Goal: Task Accomplishment & Management: Use online tool/utility

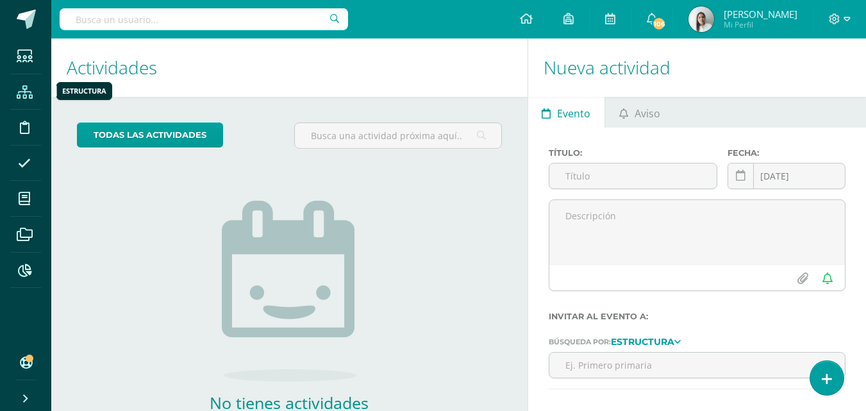
click at [25, 97] on icon at bounding box center [25, 92] width 16 height 13
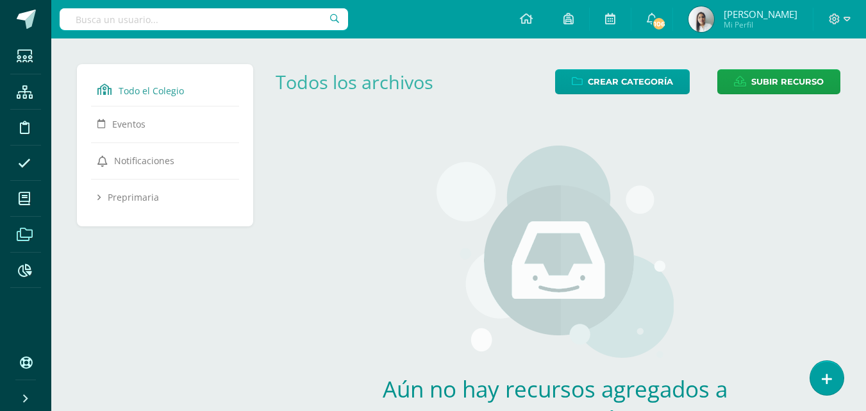
click at [15, 241] on span at bounding box center [24, 234] width 29 height 29
click at [24, 237] on icon at bounding box center [25, 234] width 16 height 13
click at [136, 296] on div "Todo el Colegio Eventos Notificaciones Preprimaria Maternal Nursery Prekinder K…" at bounding box center [169, 281] width 194 height 435
click at [13, 240] on span at bounding box center [24, 234] width 29 height 29
click at [26, 273] on icon at bounding box center [24, 270] width 13 height 13
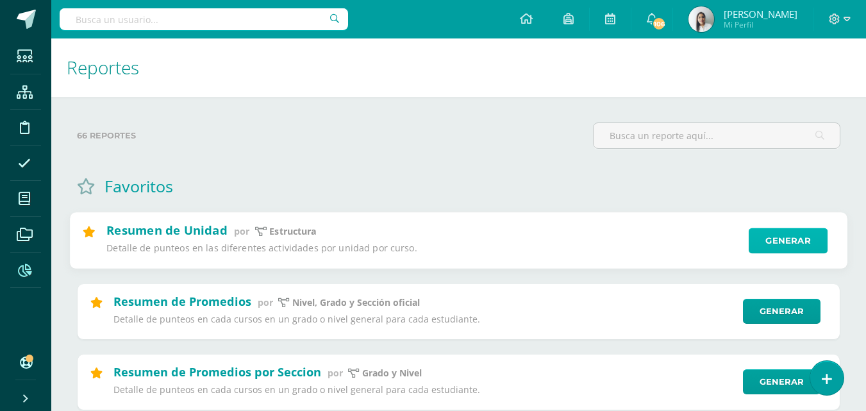
click at [776, 242] on link "Generar" at bounding box center [788, 241] width 79 height 26
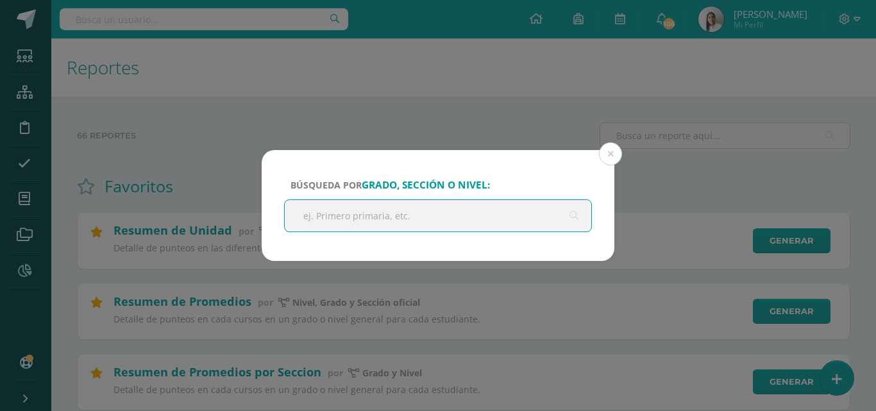
click at [411, 213] on input "text" at bounding box center [438, 215] width 306 height 31
type input "preprima"
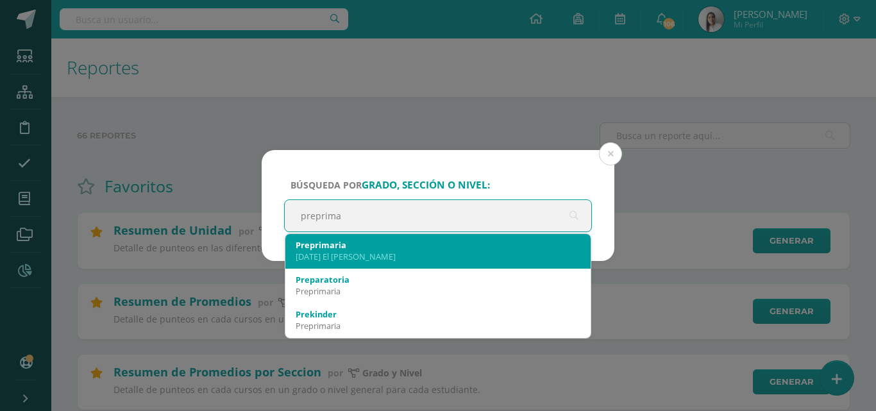
click at [339, 252] on div "[DATE] El [PERSON_NAME]" at bounding box center [438, 257] width 285 height 12
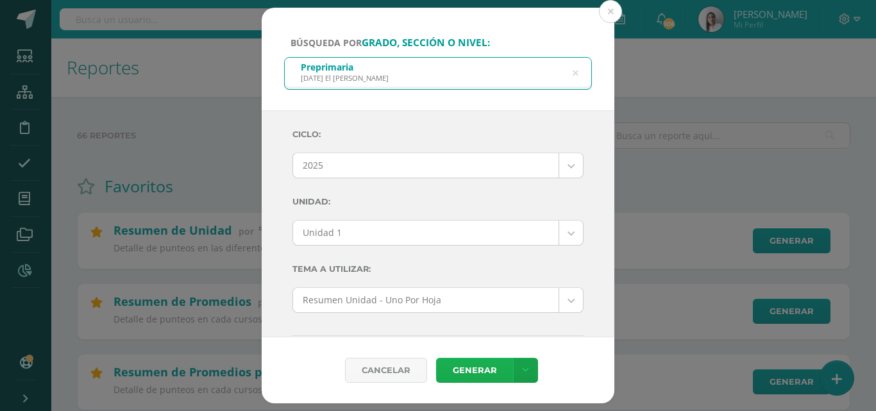
click at [478, 372] on link "Generar" at bounding box center [474, 370] width 77 height 25
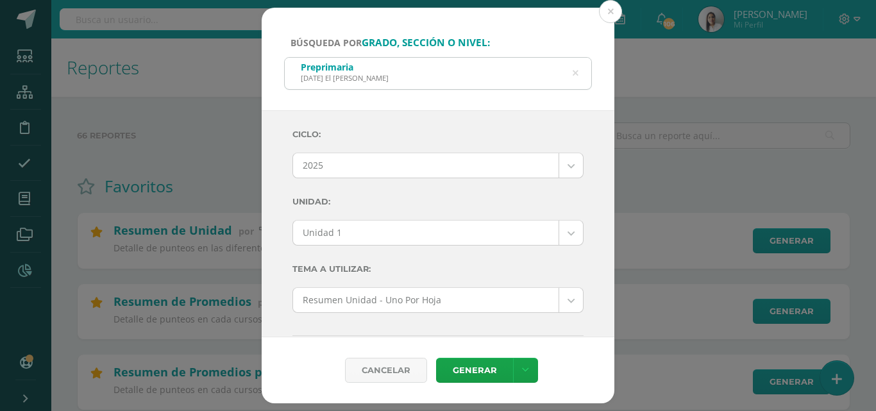
click at [574, 74] on icon at bounding box center [575, 73] width 27 height 27
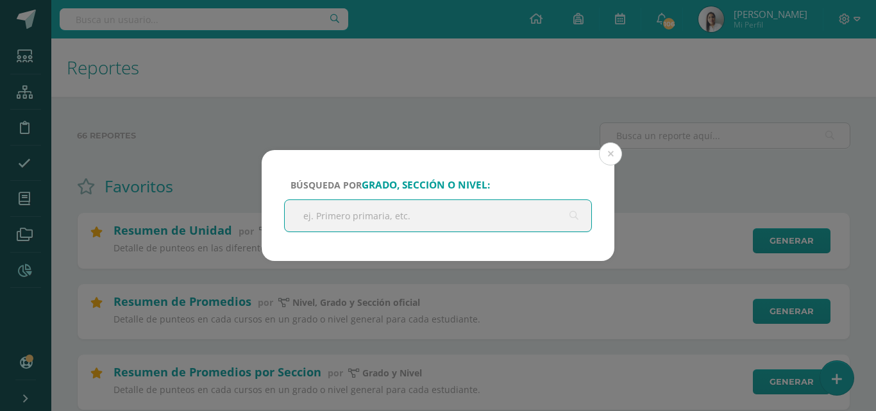
click at [413, 209] on input "text" at bounding box center [438, 215] width 306 height 31
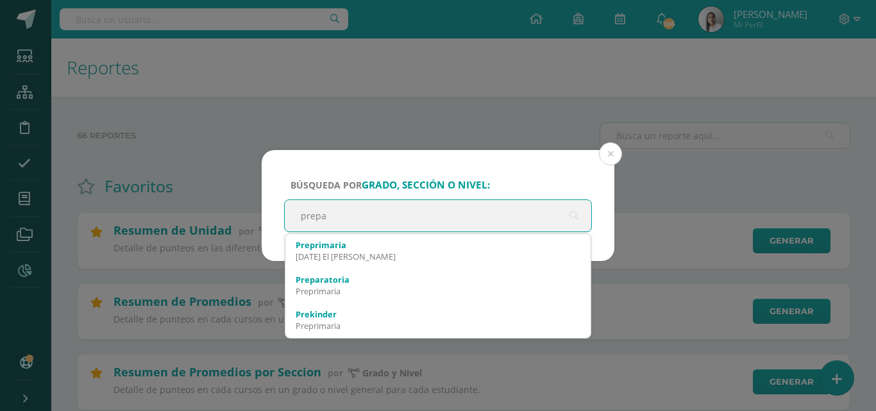
type input "prep"
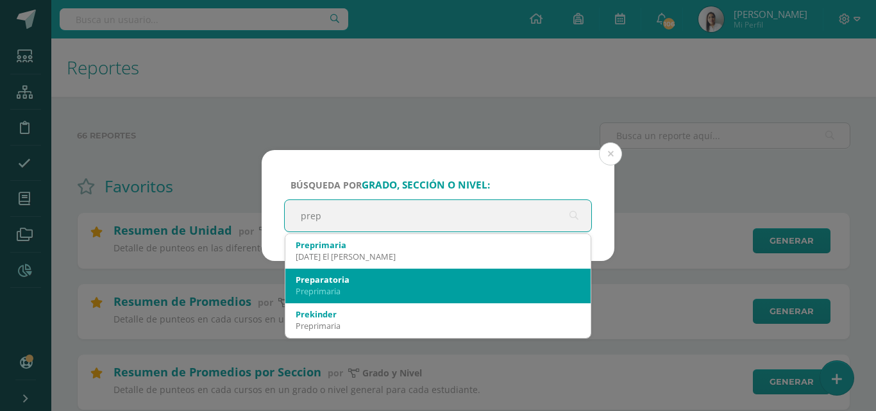
click at [356, 275] on div "Preparatoria" at bounding box center [438, 280] width 285 height 12
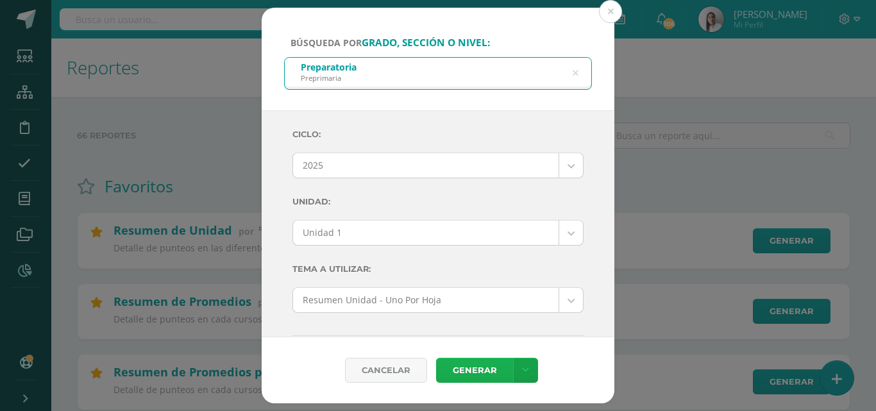
click at [454, 373] on link "Generar" at bounding box center [474, 370] width 77 height 25
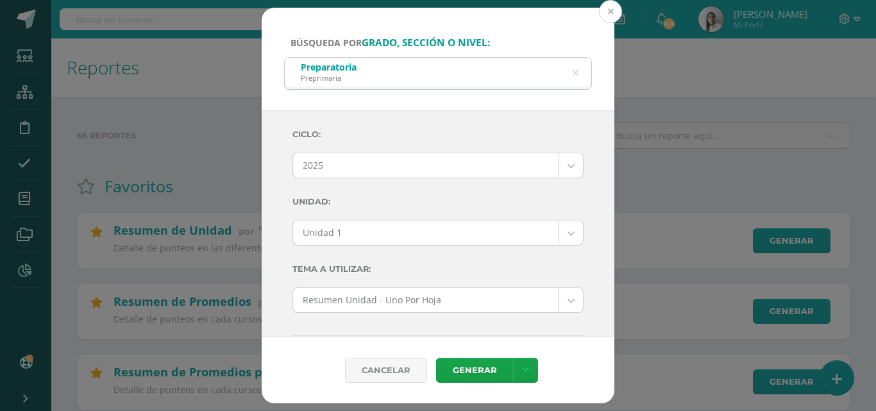
click at [613, 8] on button at bounding box center [610, 11] width 23 height 23
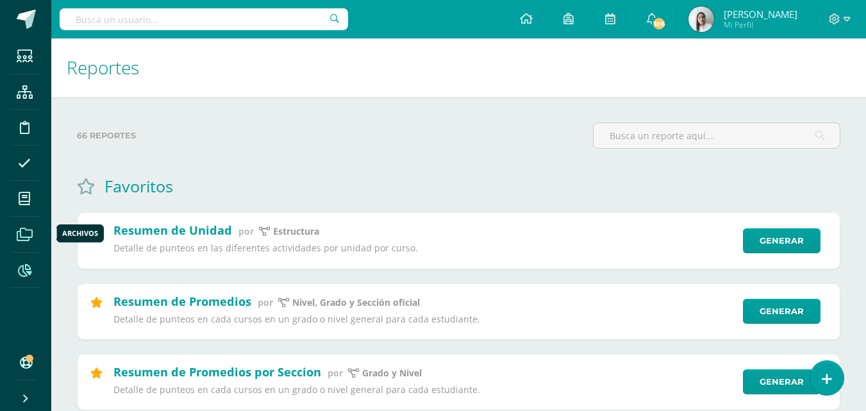
click at [26, 237] on icon at bounding box center [25, 234] width 16 height 13
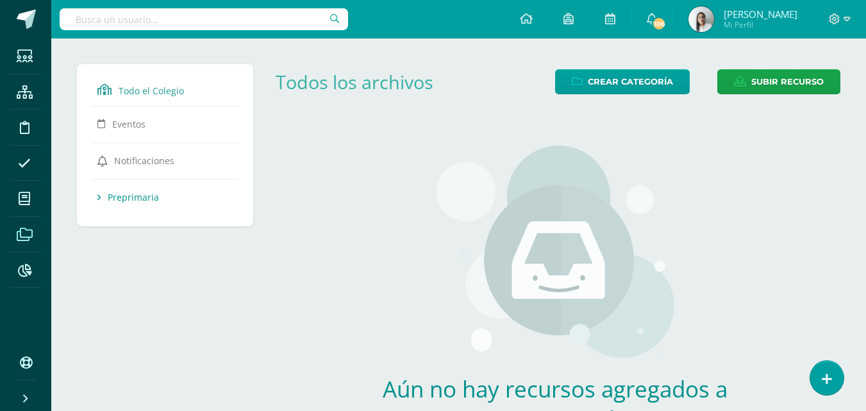
click at [146, 197] on span "Preprimaria" at bounding box center [133, 197] width 51 height 12
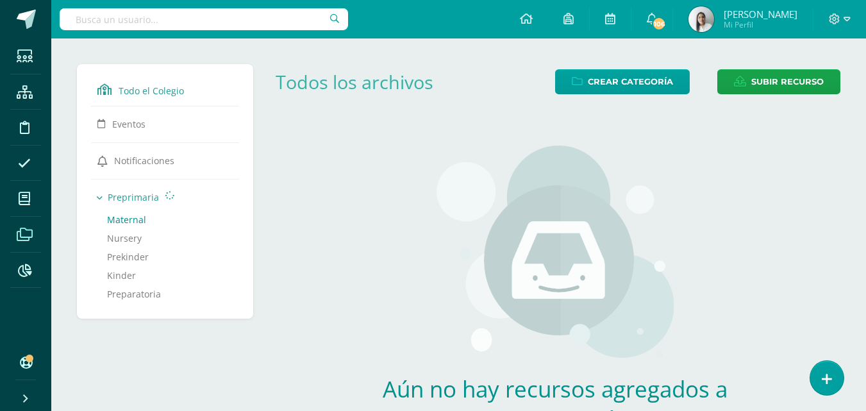
click at [134, 222] on link "Maternal" at bounding box center [165, 220] width 116 height 19
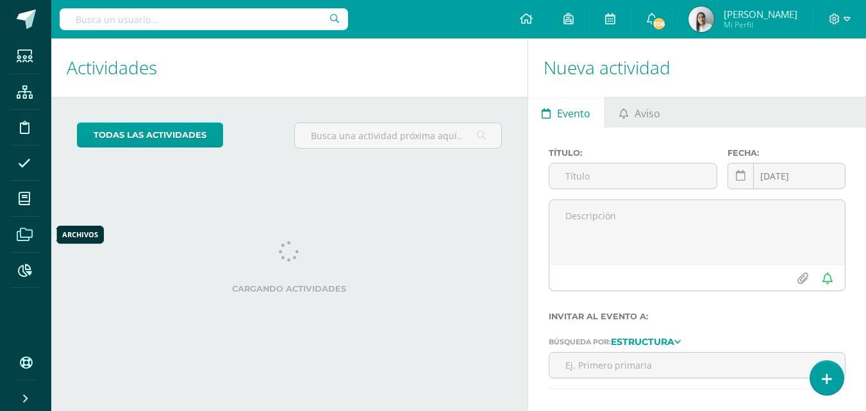
click at [17, 233] on icon at bounding box center [25, 234] width 16 height 13
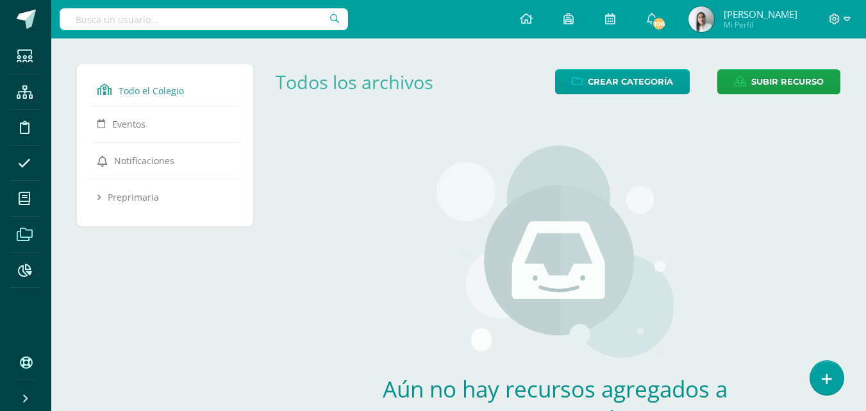
click at [150, 321] on div "Todo el Colegio Eventos Notificaciones Preprimaria Maternal Nursery Prekinder K…" at bounding box center [169, 281] width 194 height 435
click at [22, 271] on icon at bounding box center [24, 270] width 13 height 13
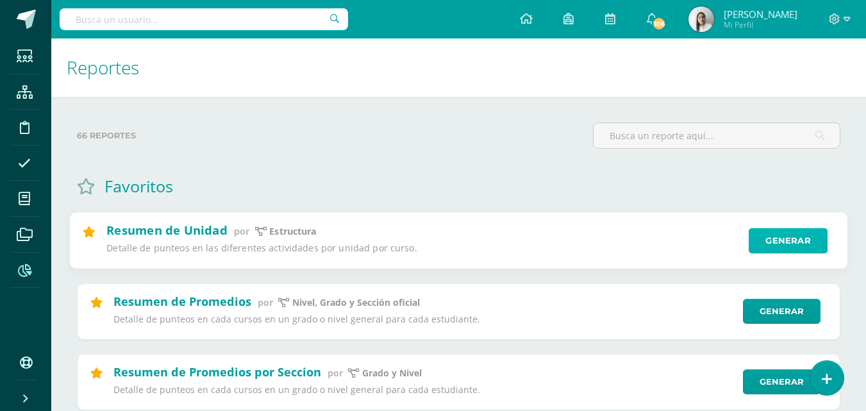
click at [776, 235] on link "Generar" at bounding box center [788, 241] width 79 height 26
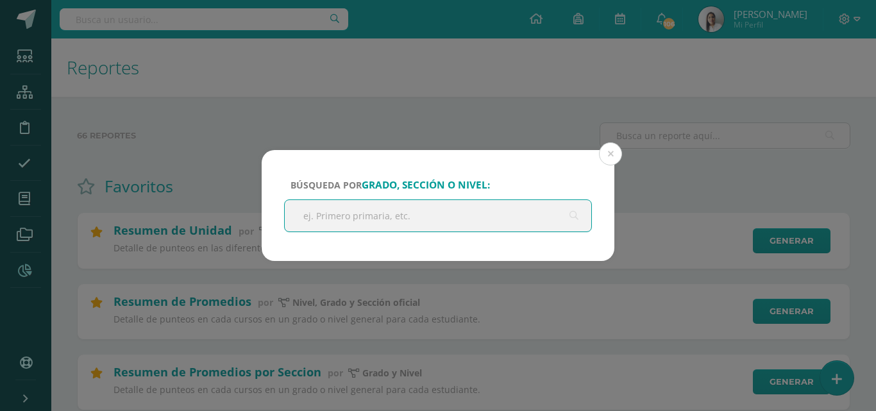
click at [396, 208] on input "text" at bounding box center [438, 215] width 306 height 31
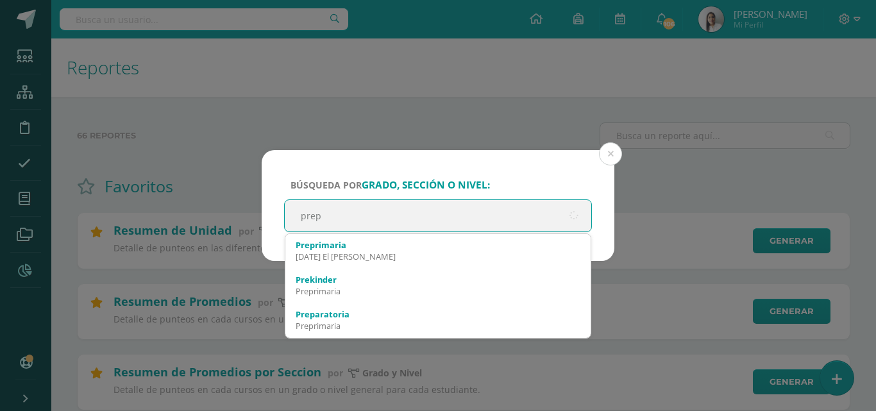
type input "prepr"
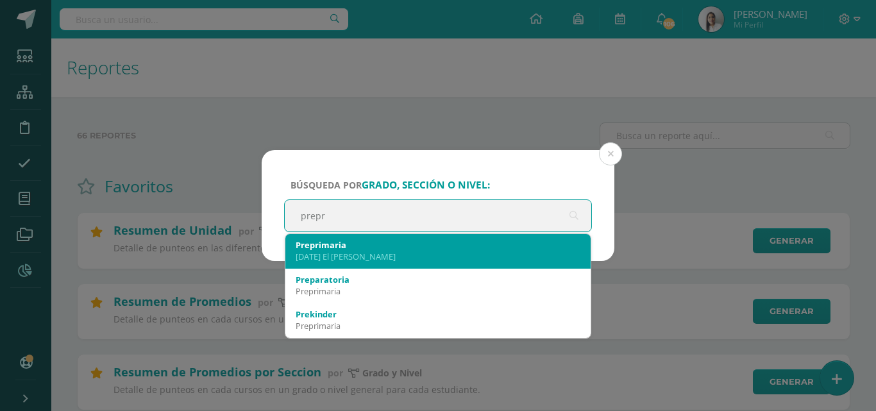
click at [371, 244] on div "Preprimaria" at bounding box center [438, 245] width 285 height 12
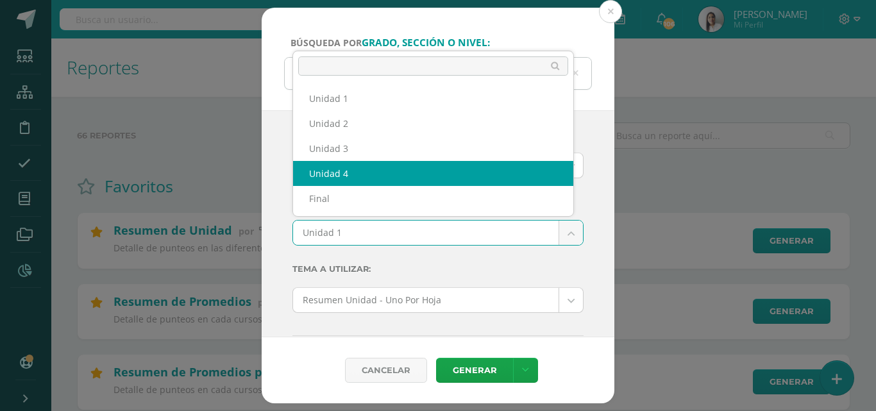
select select "Unidad 4"
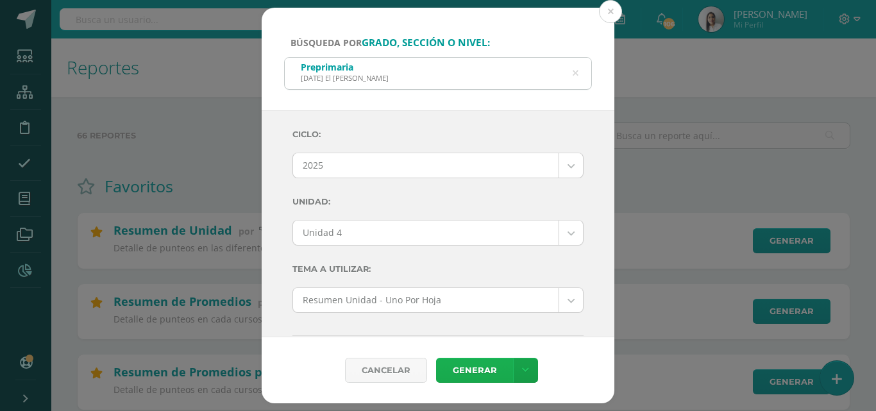
click at [481, 369] on link "Generar" at bounding box center [474, 370] width 77 height 25
click at [613, 13] on button at bounding box center [610, 11] width 23 height 23
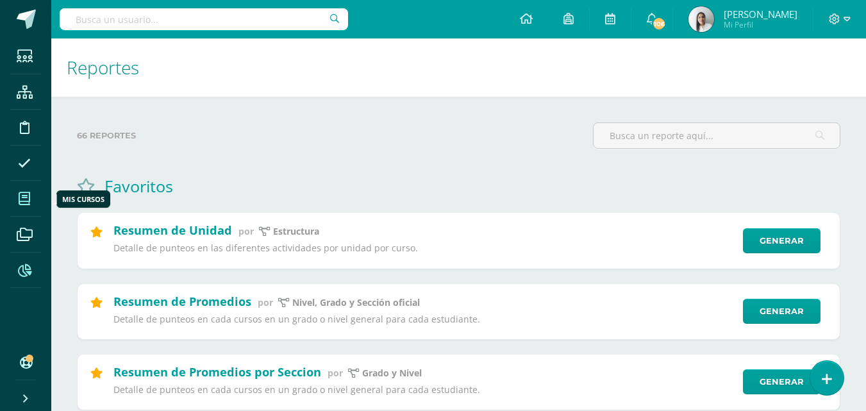
click at [22, 197] on icon at bounding box center [25, 198] width 12 height 13
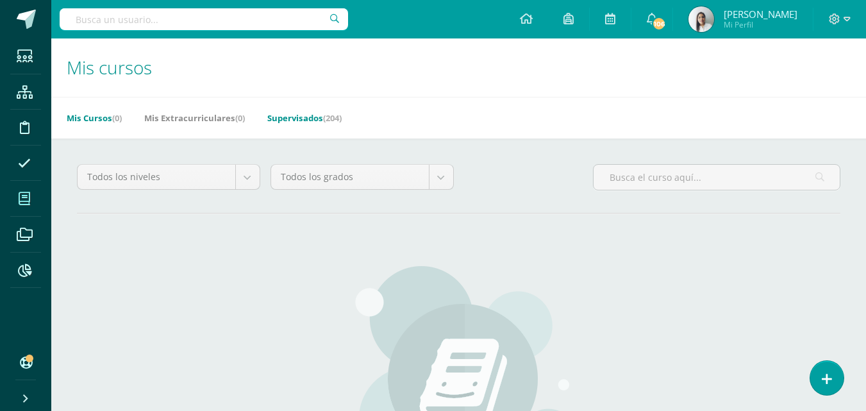
click at [307, 119] on link "Supervisados (204)" at bounding box center [304, 118] width 74 height 21
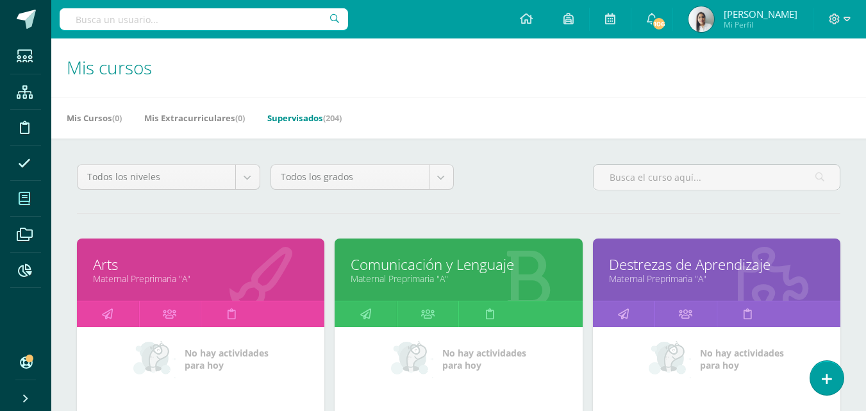
click at [131, 280] on link "Maternal Preprimaria "A"" at bounding box center [200, 278] width 215 height 12
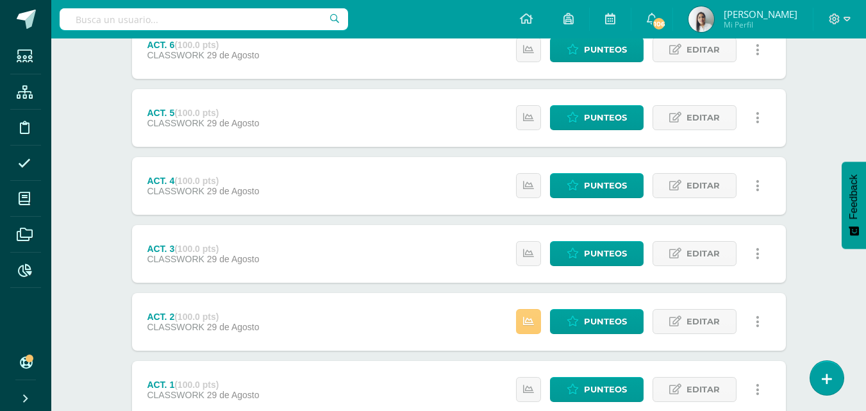
scroll to position [513, 0]
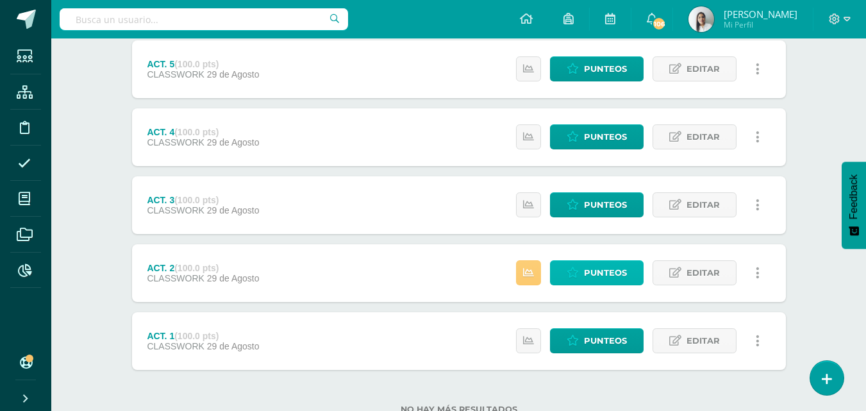
click at [583, 272] on link "Punteos" at bounding box center [597, 272] width 94 height 25
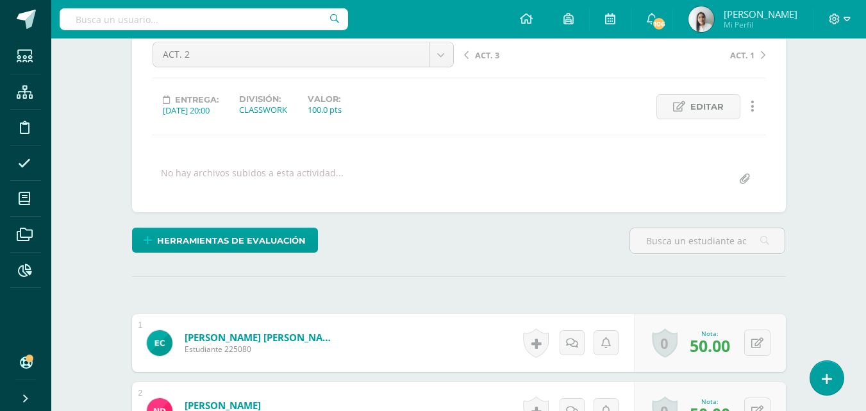
scroll to position [130, 0]
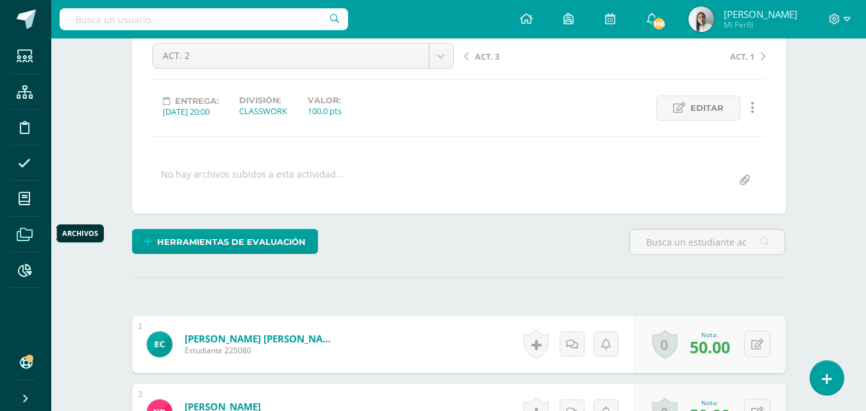
click at [29, 232] on icon at bounding box center [25, 234] width 16 height 13
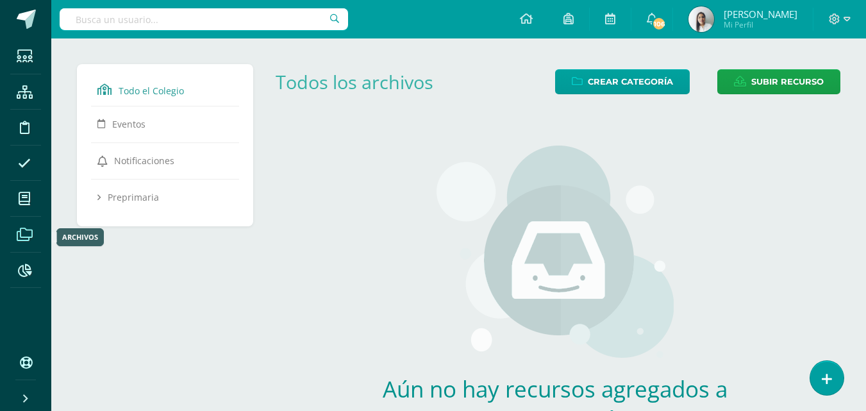
click at [33, 242] on span at bounding box center [24, 234] width 29 height 29
click at [14, 267] on span at bounding box center [24, 269] width 29 height 29
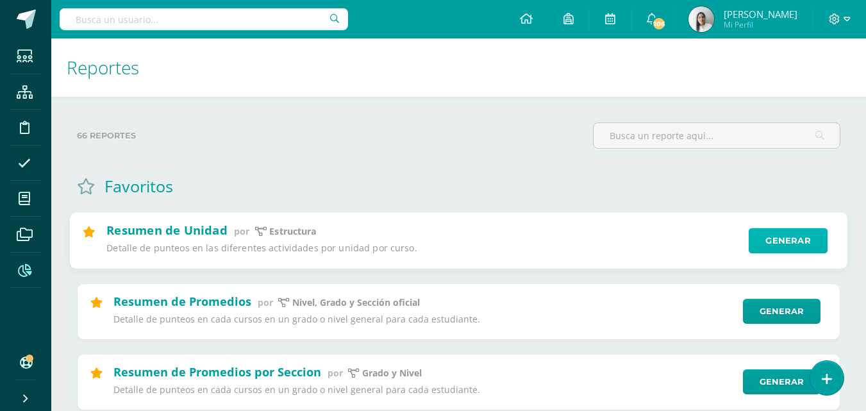
click at [788, 242] on link "Generar" at bounding box center [788, 241] width 79 height 26
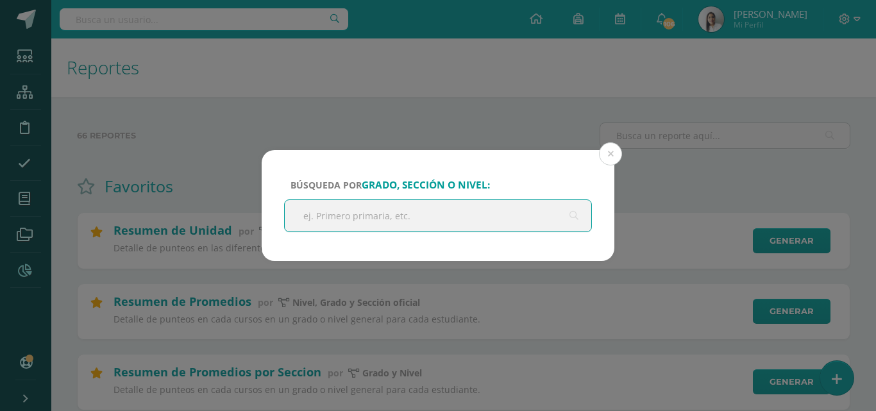
click at [354, 213] on input "text" at bounding box center [438, 215] width 306 height 31
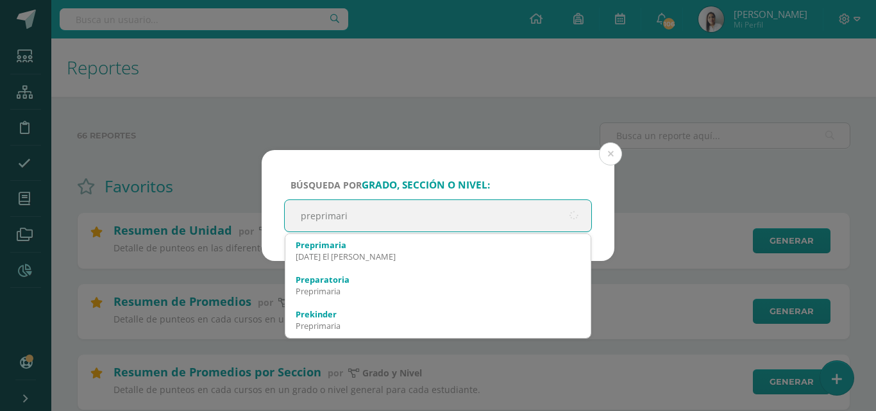
type input "preprimaria"
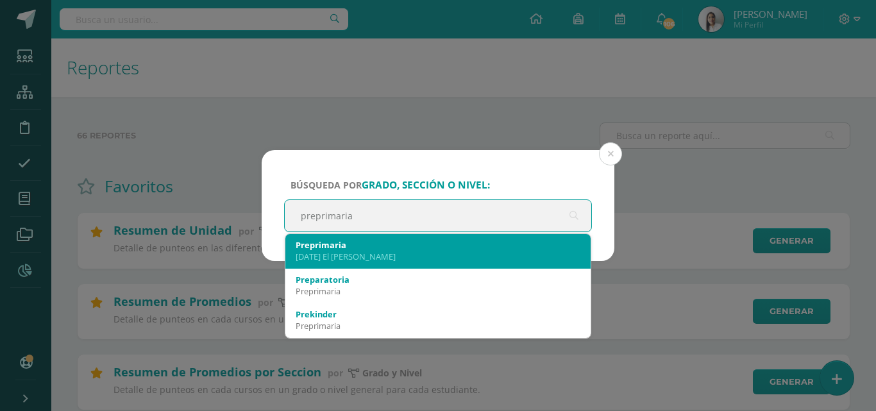
click at [322, 254] on div "[DATE] El [PERSON_NAME]" at bounding box center [438, 257] width 285 height 12
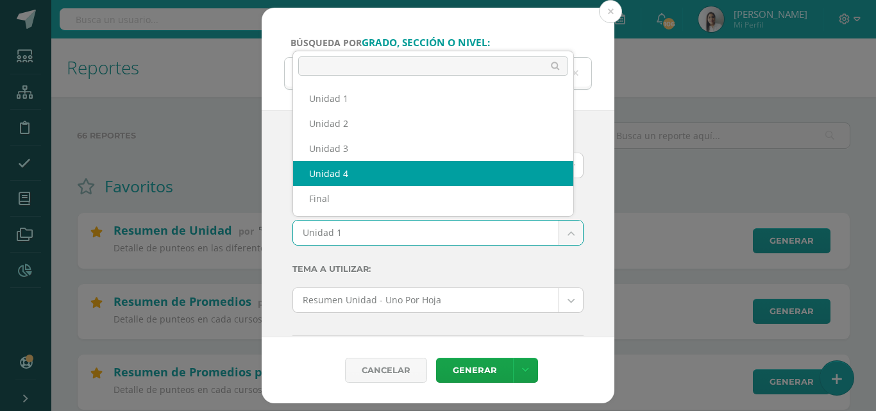
select select "Unidad 4"
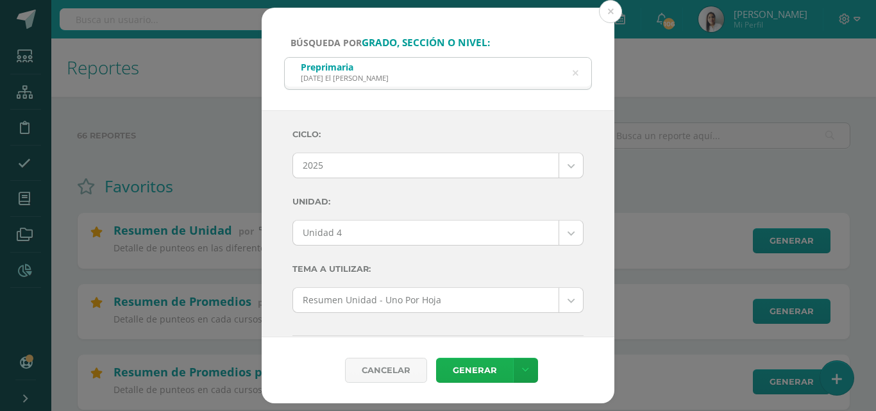
click at [474, 372] on link "Generar" at bounding box center [474, 370] width 77 height 25
click at [573, 76] on icon at bounding box center [575, 73] width 27 height 27
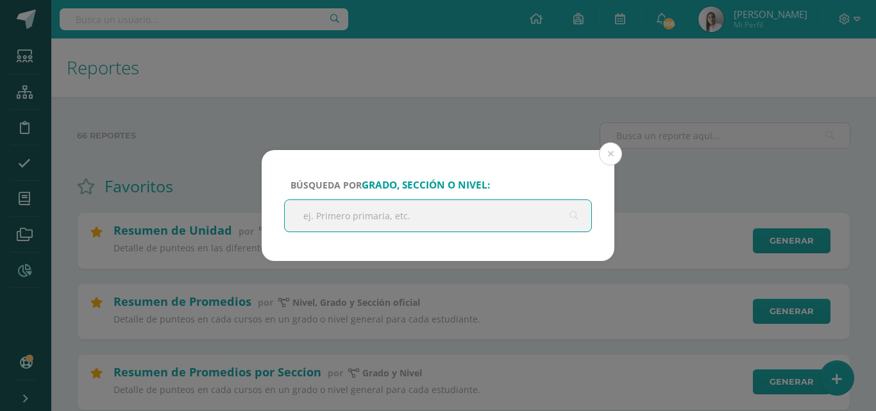
click at [418, 215] on input "text" at bounding box center [438, 215] width 306 height 31
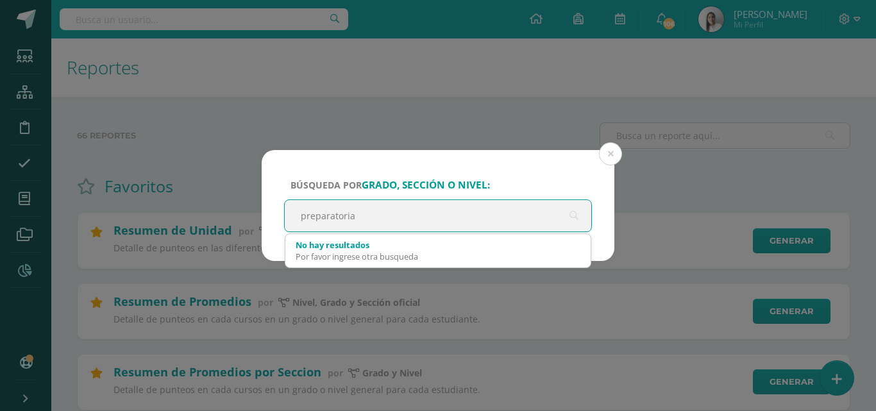
click at [428, 219] on input "preparatoria" at bounding box center [438, 215] width 306 height 31
type input "prepa"
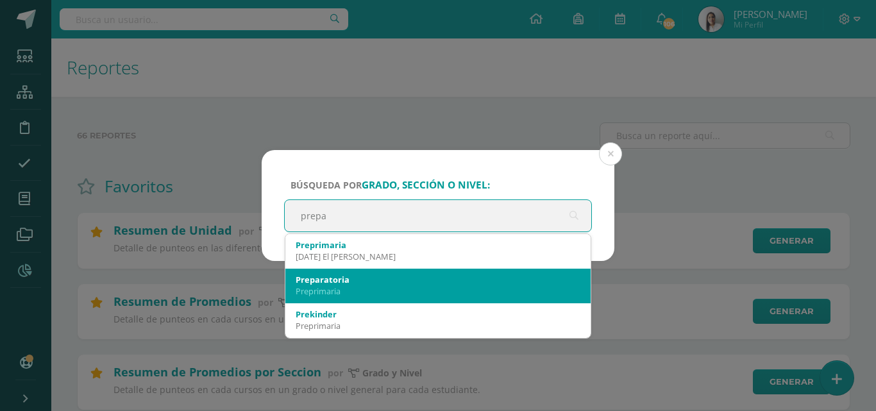
click at [357, 278] on div "Preparatoria" at bounding box center [438, 280] width 285 height 12
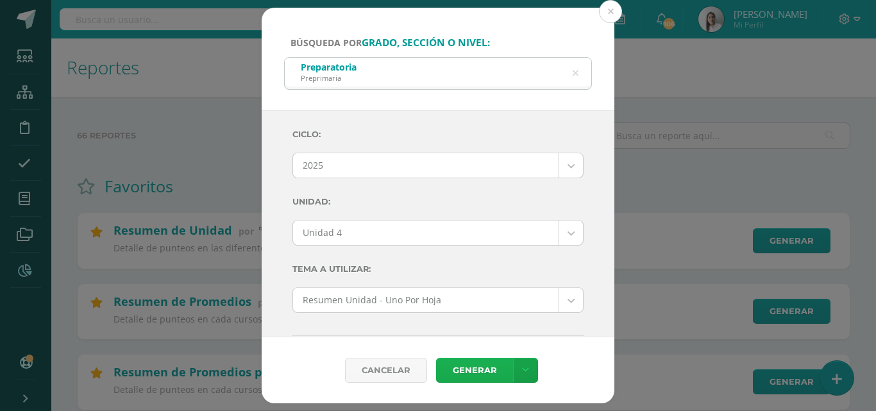
click at [479, 374] on link "Generar" at bounding box center [474, 370] width 77 height 25
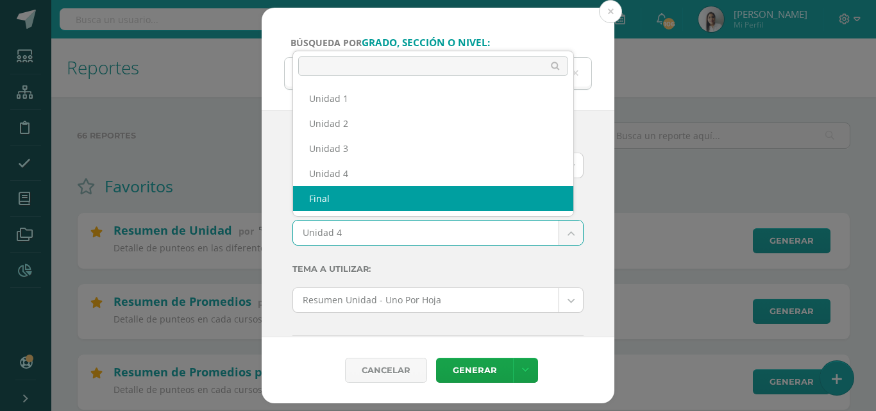
select select "final"
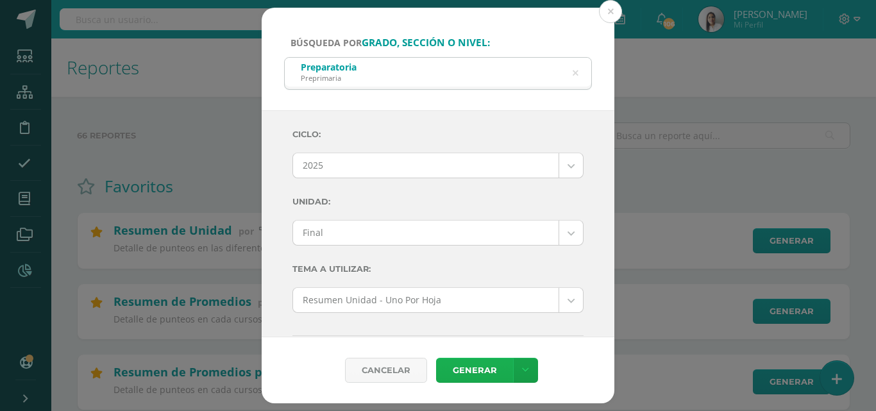
click at [484, 369] on link "Generar" at bounding box center [474, 370] width 77 height 25
click at [397, 369] on div "Cancelar" at bounding box center [386, 370] width 82 height 25
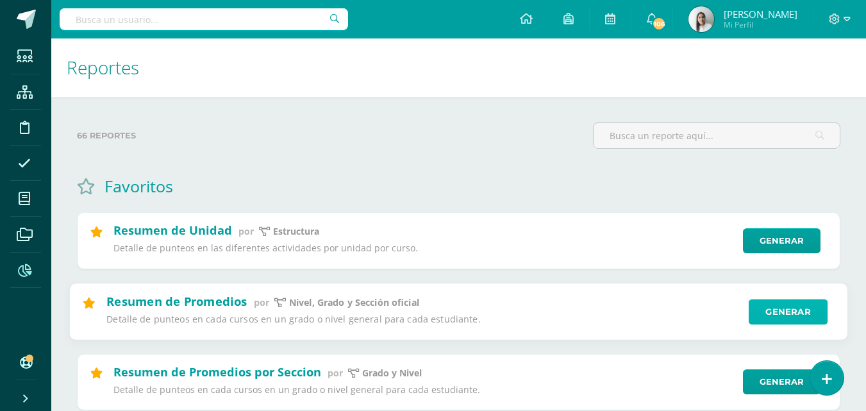
click at [778, 306] on link "Generar" at bounding box center [788, 312] width 79 height 26
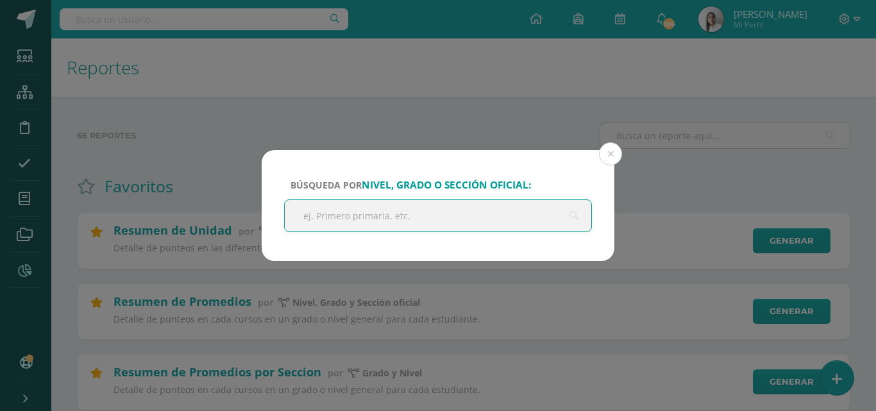
click at [441, 221] on input "text" at bounding box center [438, 215] width 306 height 31
type input "pre"
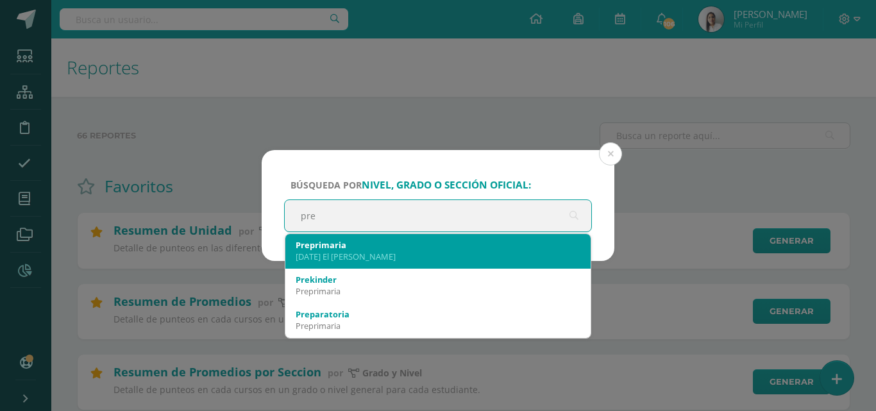
click at [373, 256] on div "[DATE] El [PERSON_NAME]" at bounding box center [438, 257] width 285 height 12
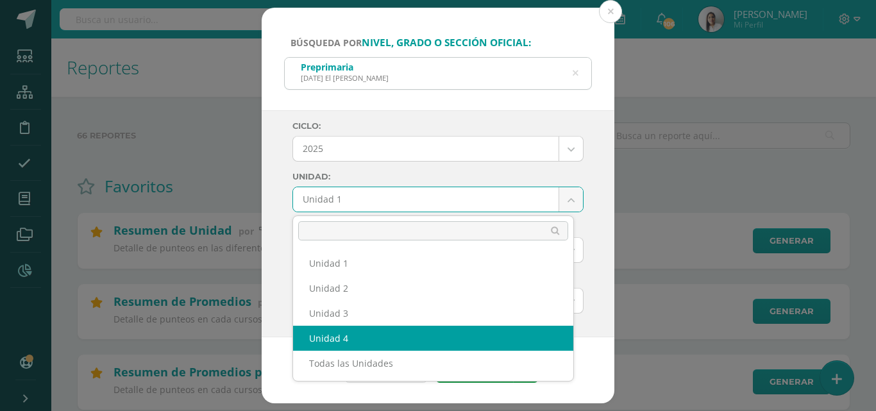
select select "Unidad 4"
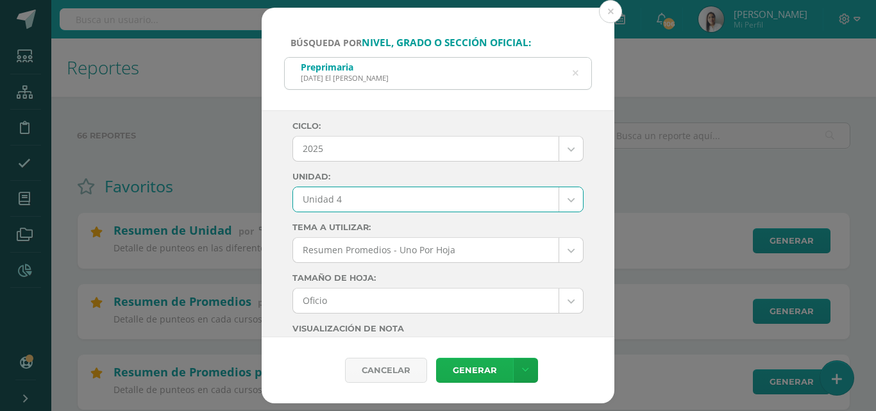
click at [463, 373] on link "Generar" at bounding box center [474, 370] width 77 height 25
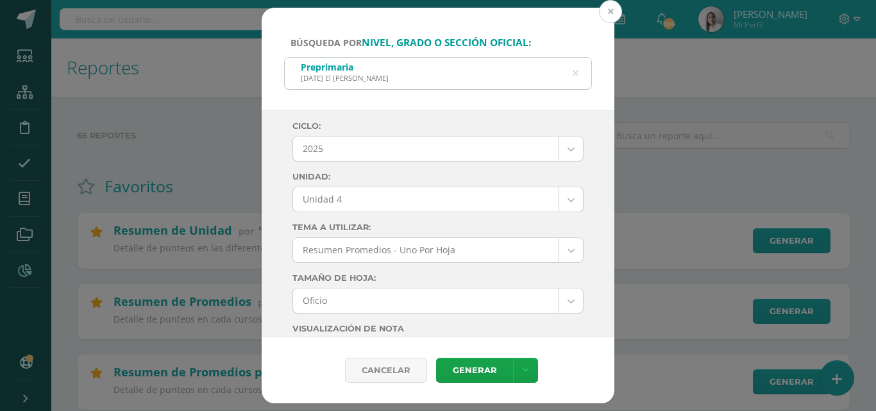
click at [612, 11] on button at bounding box center [610, 11] width 23 height 23
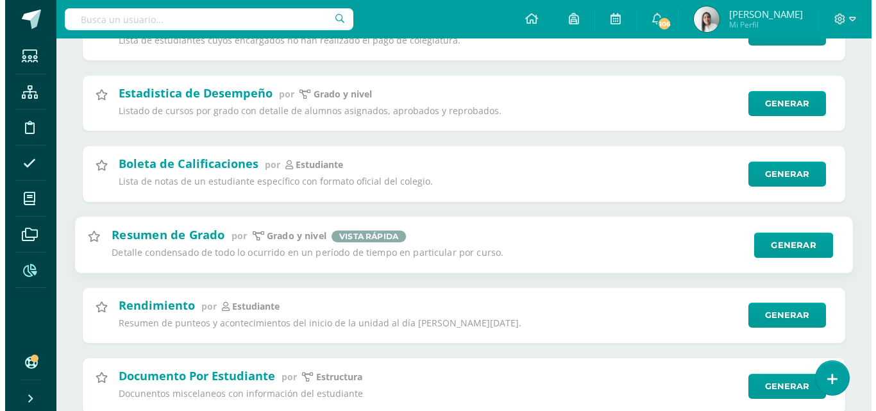
scroll to position [4231, 0]
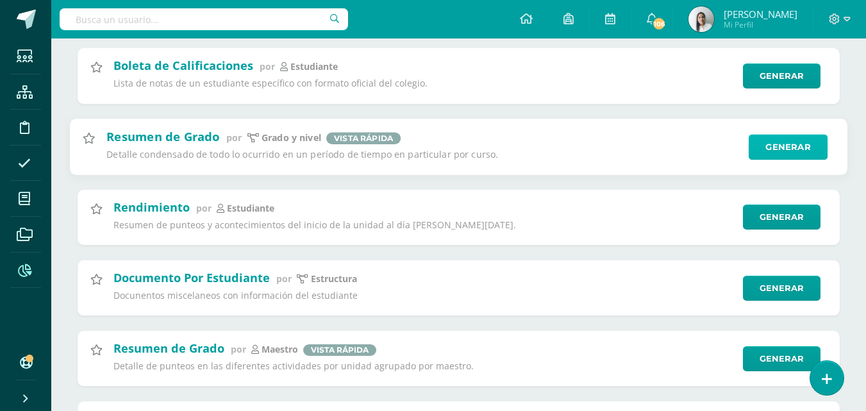
click at [782, 151] on link "Generar" at bounding box center [788, 147] width 79 height 26
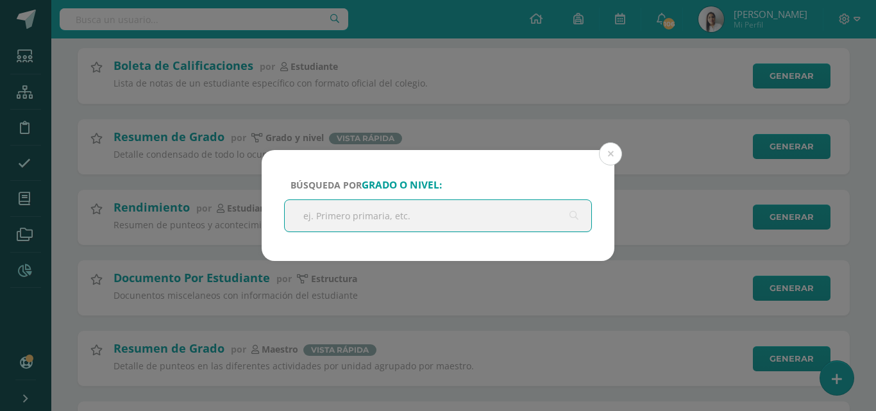
click at [508, 217] on input "text" at bounding box center [438, 215] width 306 height 31
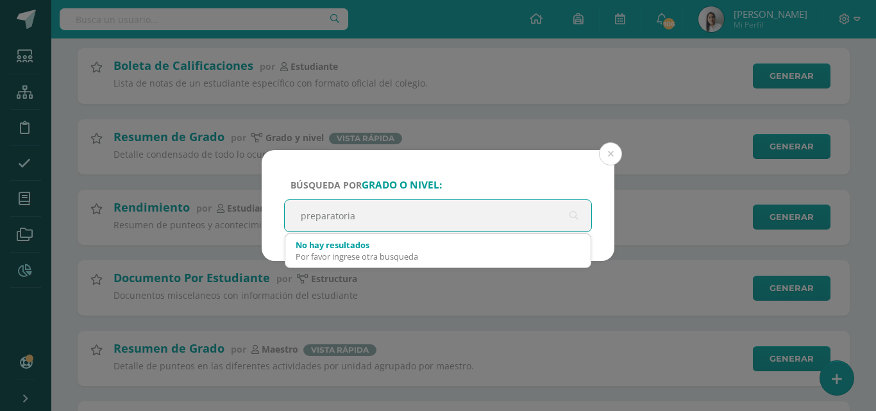
click at [530, 225] on input "preparatoria" at bounding box center [438, 215] width 306 height 31
type input "p"
type input "pre"
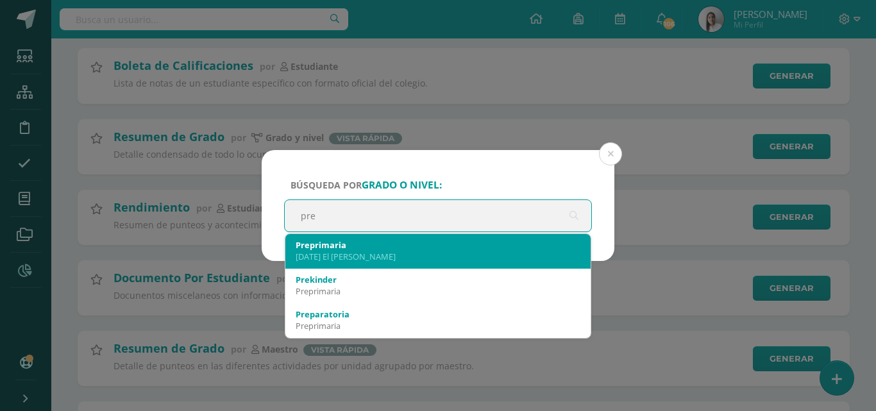
click at [449, 262] on div "[DATE] El [PERSON_NAME]" at bounding box center [438, 257] width 285 height 12
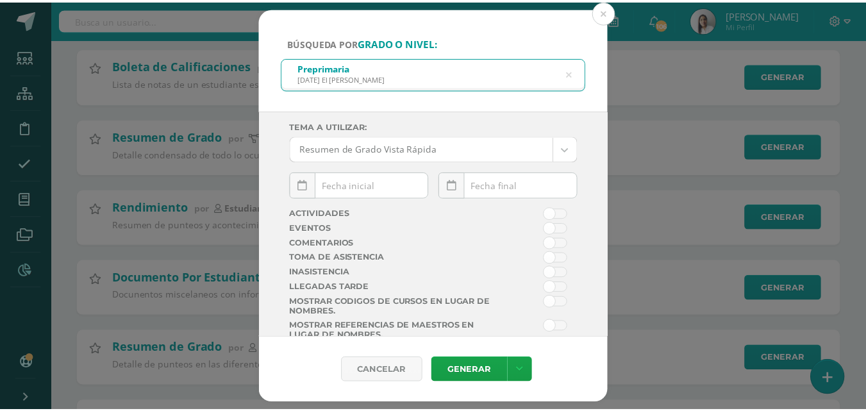
scroll to position [19, 0]
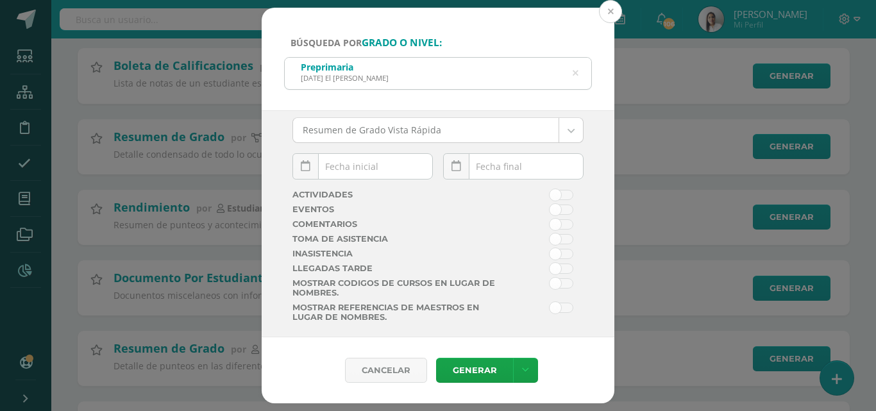
click at [604, 12] on button at bounding box center [610, 11] width 23 height 23
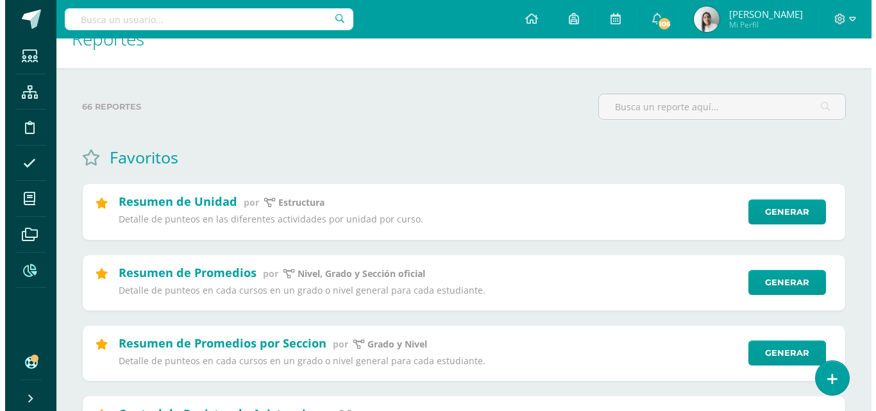
scroll to position [0, 0]
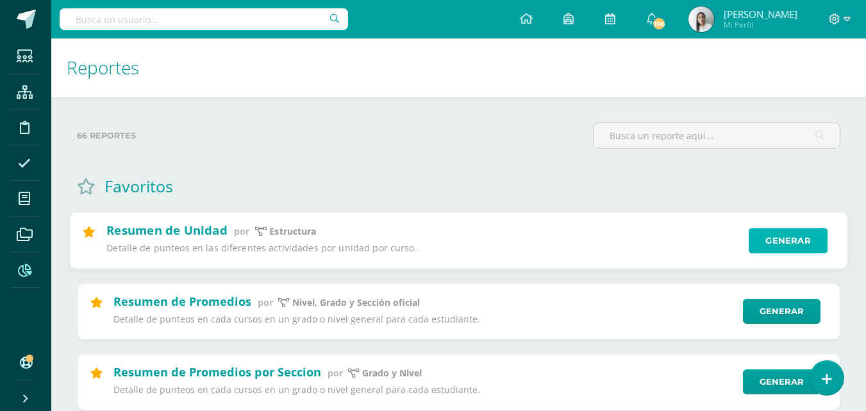
click at [799, 239] on link "Generar" at bounding box center [788, 241] width 79 height 26
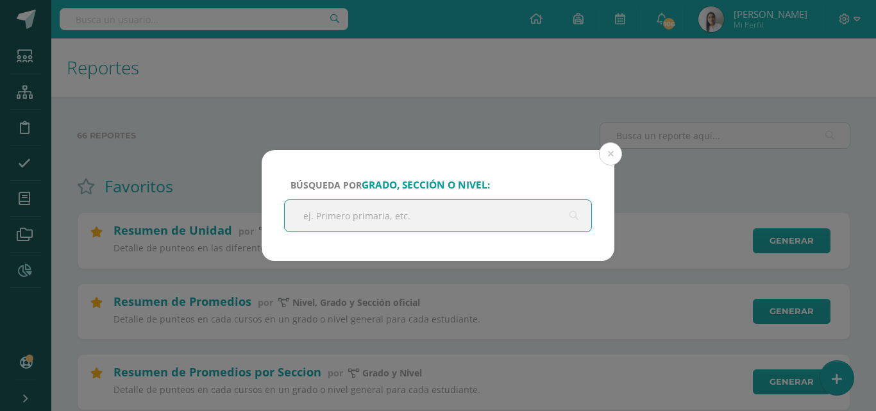
click at [392, 210] on input "text" at bounding box center [438, 215] width 306 height 31
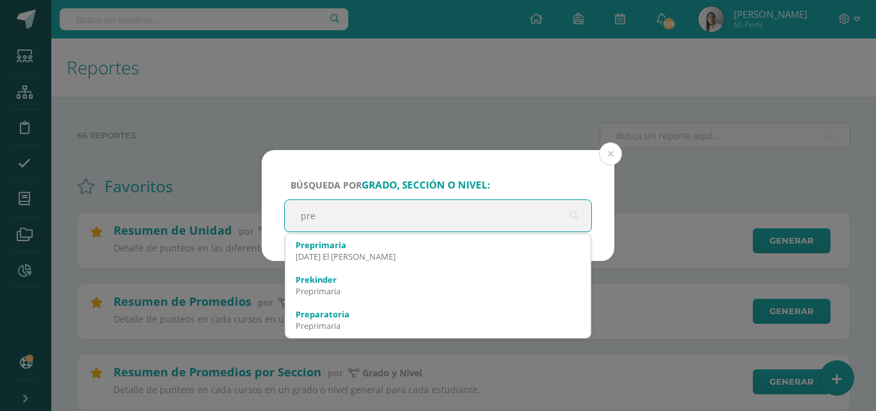
type input "prep"
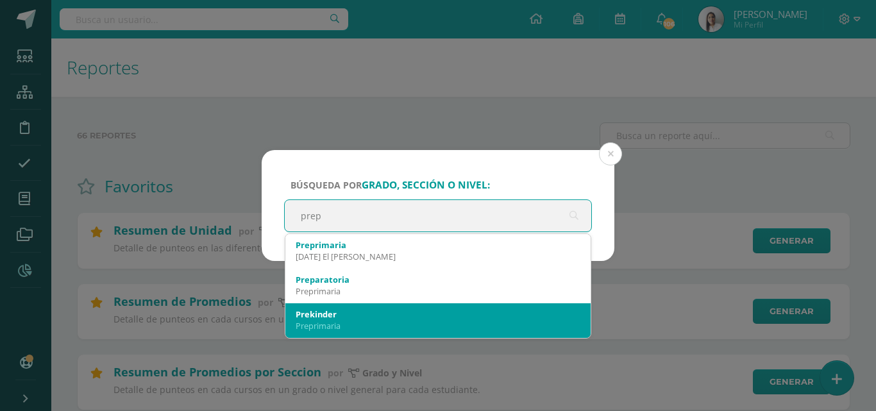
click at [313, 319] on div "Prekinder" at bounding box center [438, 314] width 285 height 12
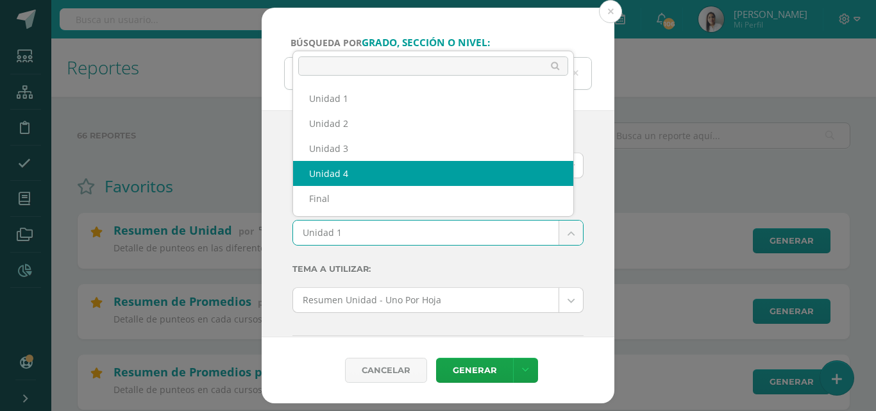
select select "Unidad 4"
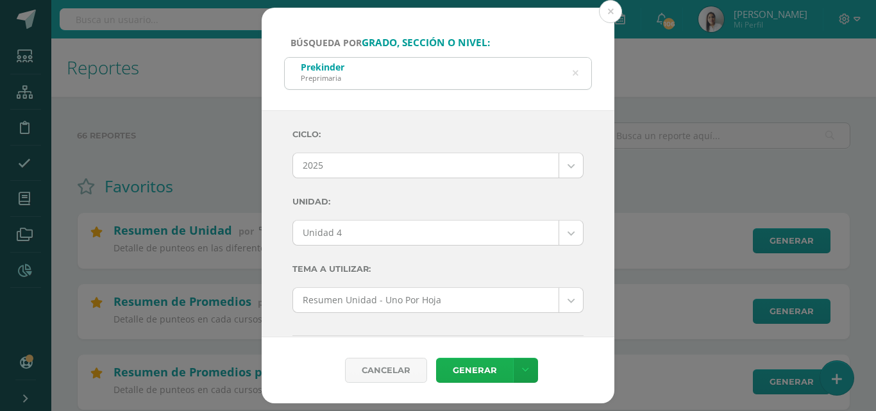
click at [464, 374] on link "Generar" at bounding box center [474, 370] width 77 height 25
click at [567, 74] on div "Prekinder Preprimaria" at bounding box center [438, 72] width 306 height 29
click at [574, 73] on icon at bounding box center [575, 73] width 6 height 33
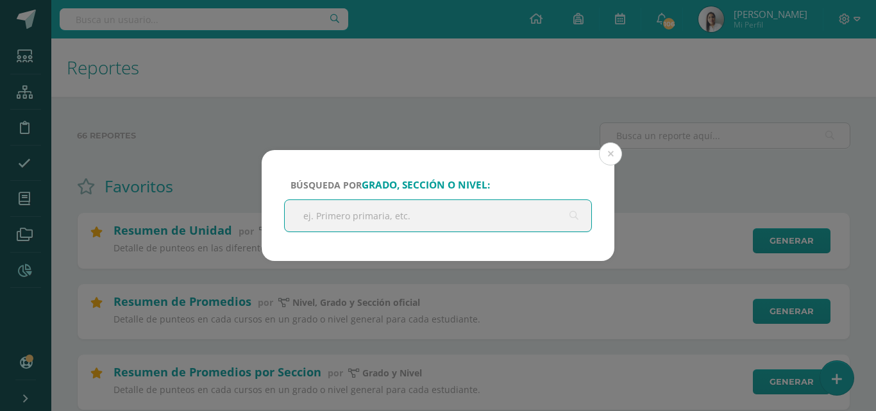
click at [383, 206] on input "text" at bounding box center [438, 215] width 306 height 31
type input "maternal"
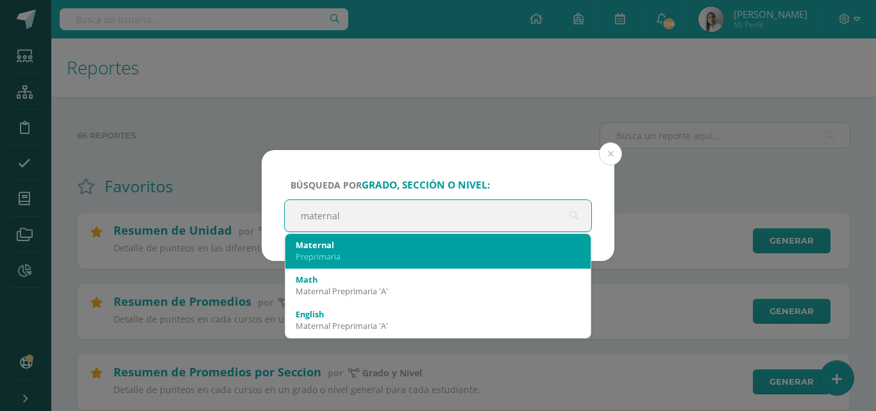
click at [342, 247] on div "Maternal" at bounding box center [438, 245] width 285 height 12
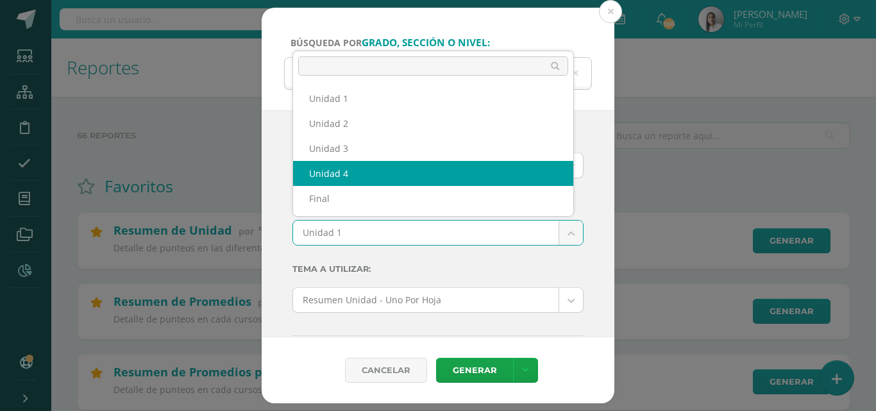
select select "Unidad 4"
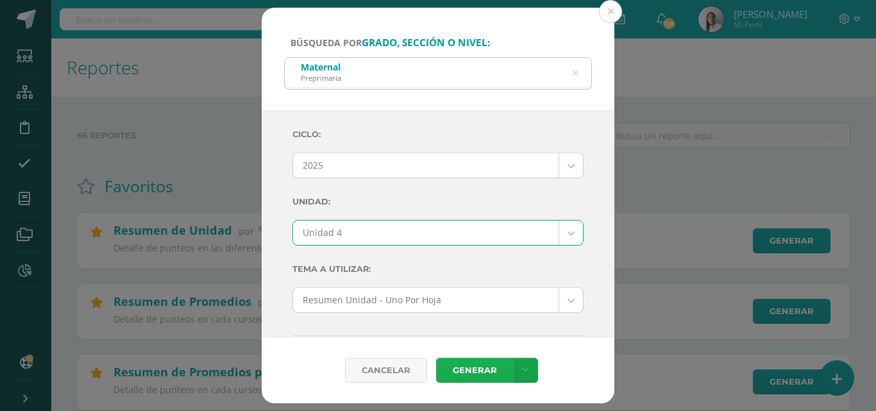
click at [479, 372] on link "Generar" at bounding box center [474, 370] width 77 height 25
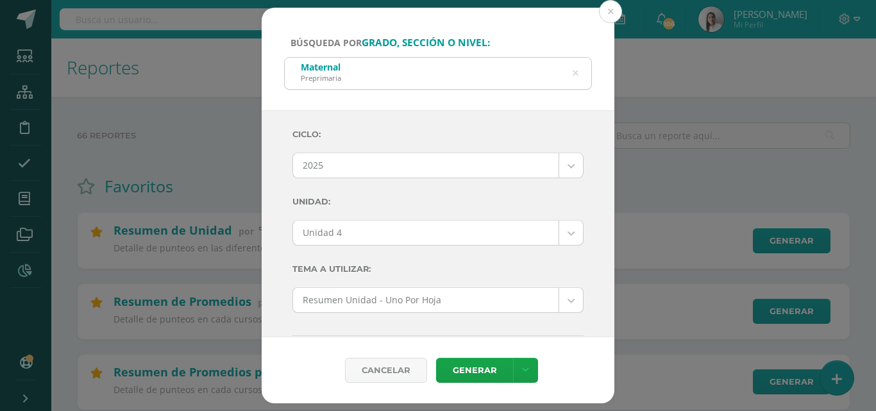
click at [571, 71] on div "Maternal Preprimaria" at bounding box center [438, 72] width 306 height 29
click at [575, 71] on icon at bounding box center [575, 74] width 33 height 6
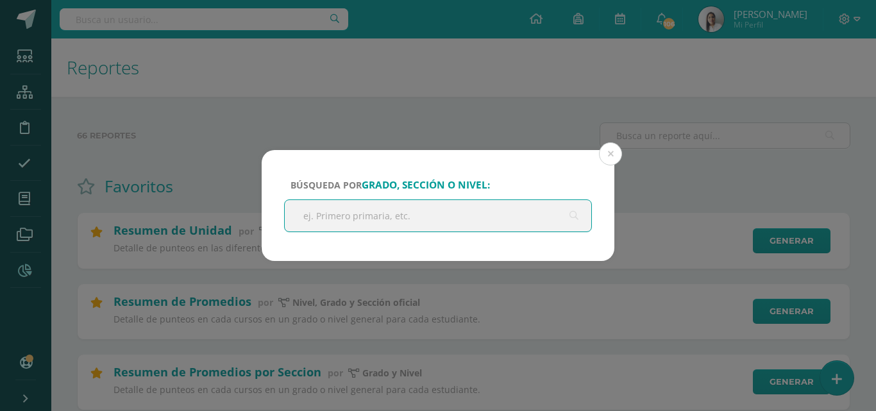
click at [401, 212] on input "text" at bounding box center [438, 215] width 306 height 31
type input "nursery"
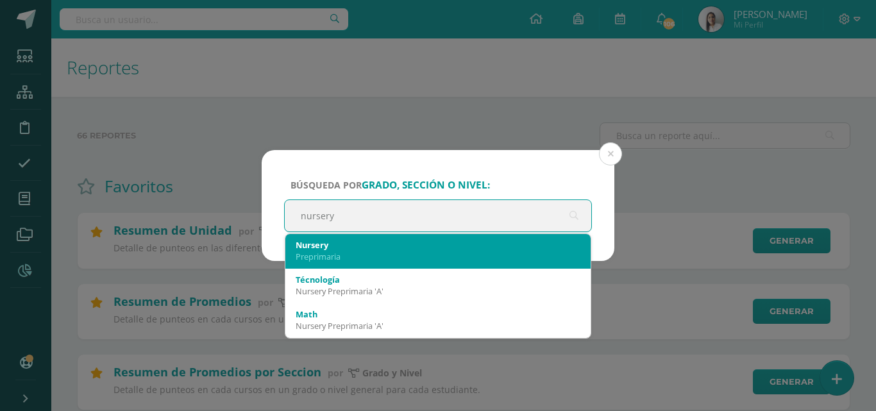
click at [351, 246] on div "Nursery" at bounding box center [438, 245] width 285 height 12
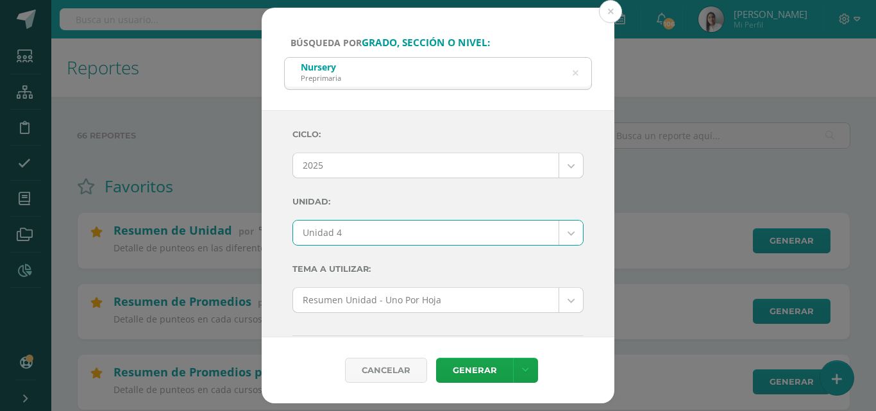
select select "Unidad 4"
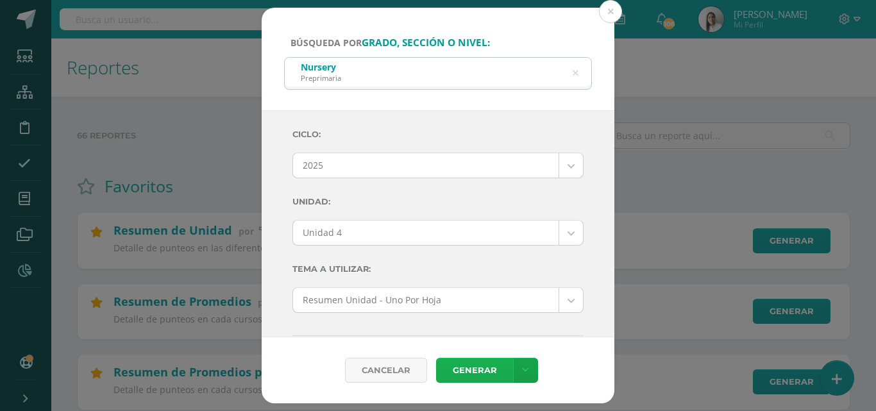
click at [475, 373] on link "Generar" at bounding box center [474, 370] width 77 height 25
click at [578, 73] on icon at bounding box center [575, 73] width 6 height 33
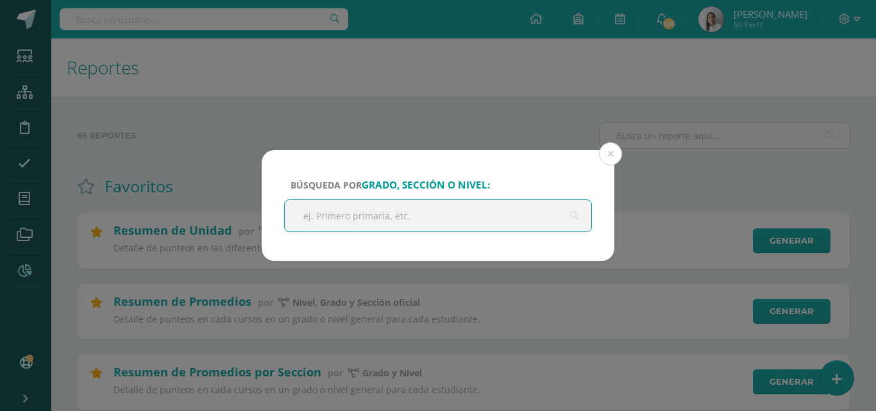
click at [404, 215] on input "text" at bounding box center [438, 215] width 306 height 31
type input "kinder"
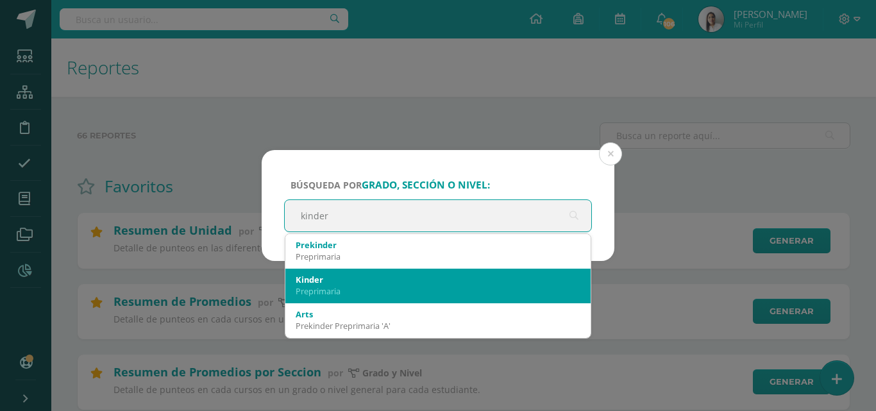
click at [340, 283] on div "Kinder" at bounding box center [438, 280] width 285 height 12
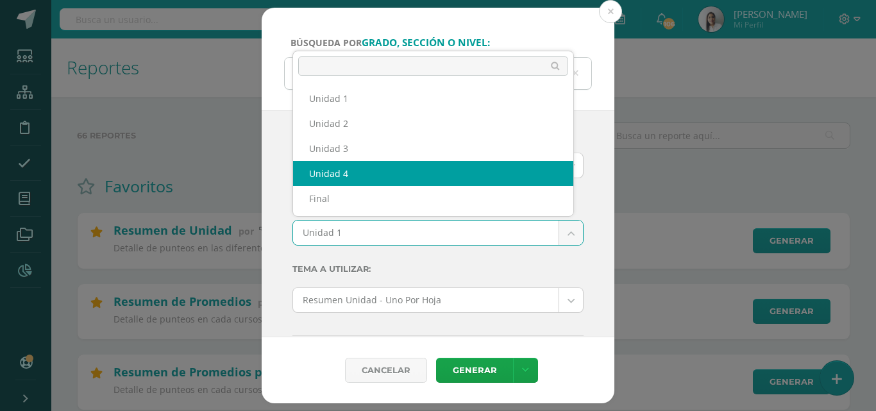
select select "Unidad 4"
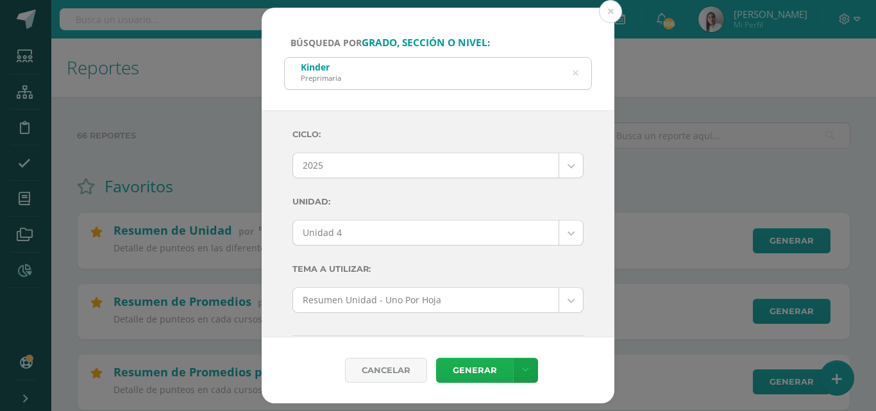
click at [474, 365] on link "Generar" at bounding box center [474, 370] width 77 height 25
click at [485, 369] on link "Generar" at bounding box center [474, 370] width 77 height 25
click at [578, 74] on icon at bounding box center [575, 74] width 33 height 6
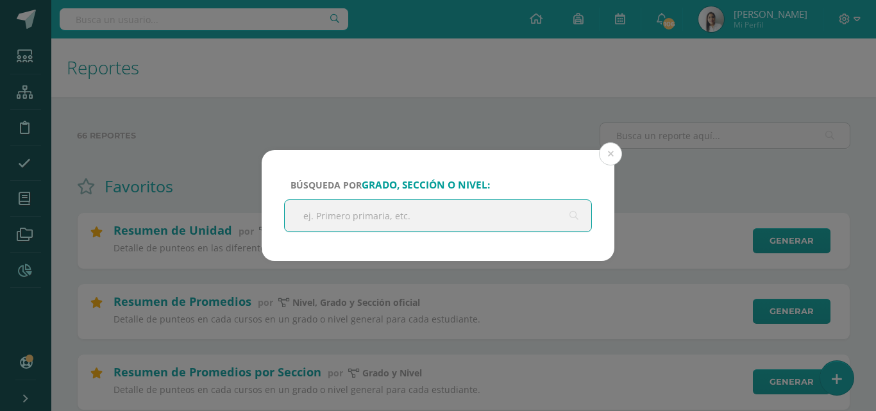
click at [451, 209] on input "text" at bounding box center [438, 215] width 306 height 31
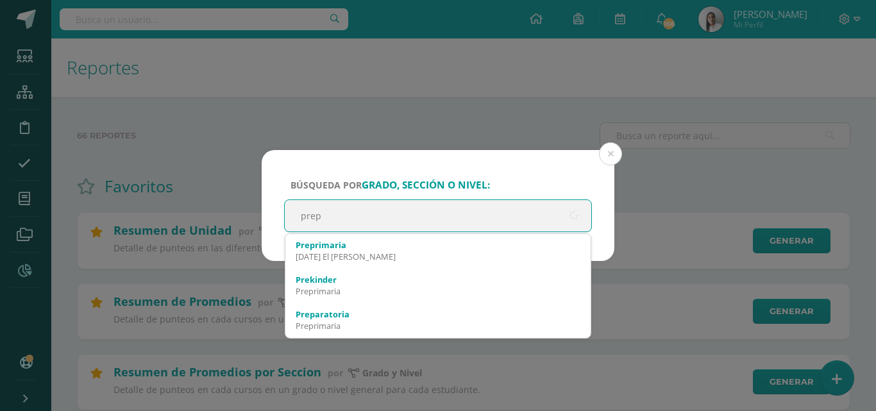
type input "prepa"
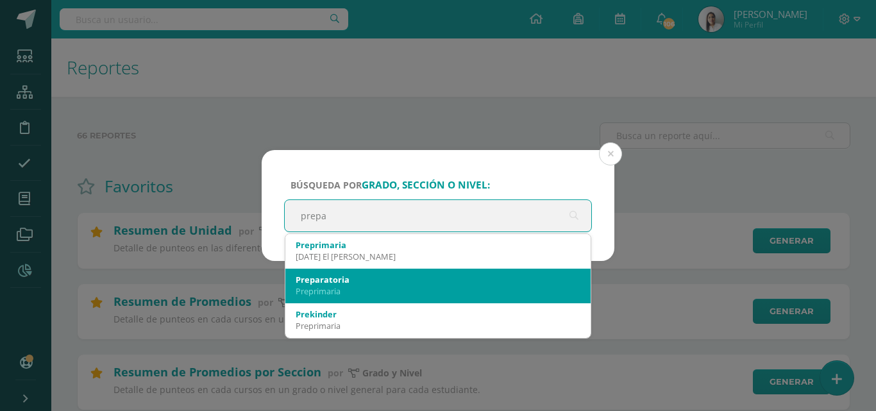
click at [347, 289] on div "Preprimaria" at bounding box center [438, 291] width 285 height 12
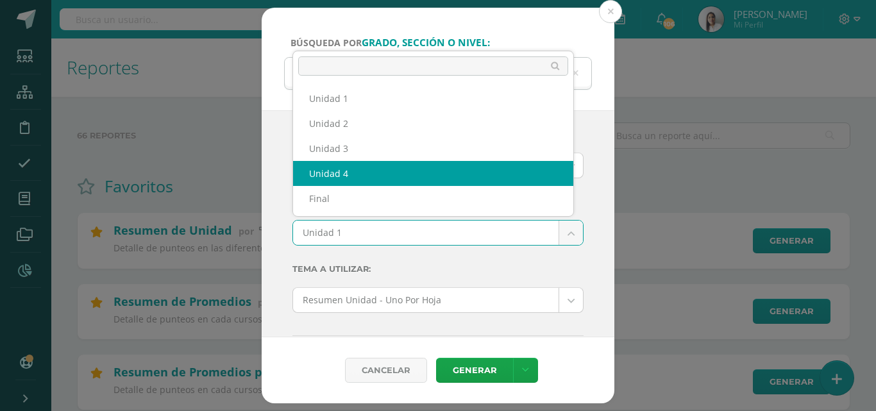
select select "Unidad 4"
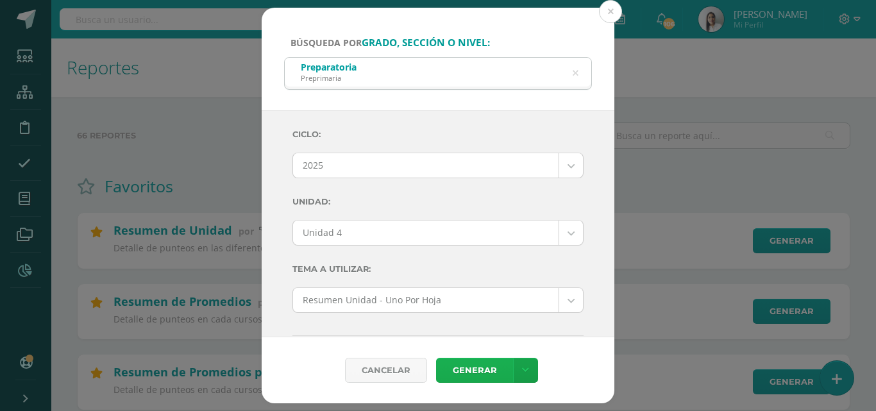
click at [463, 370] on link "Generar" at bounding box center [474, 370] width 77 height 25
click at [575, 74] on icon at bounding box center [575, 73] width 27 height 27
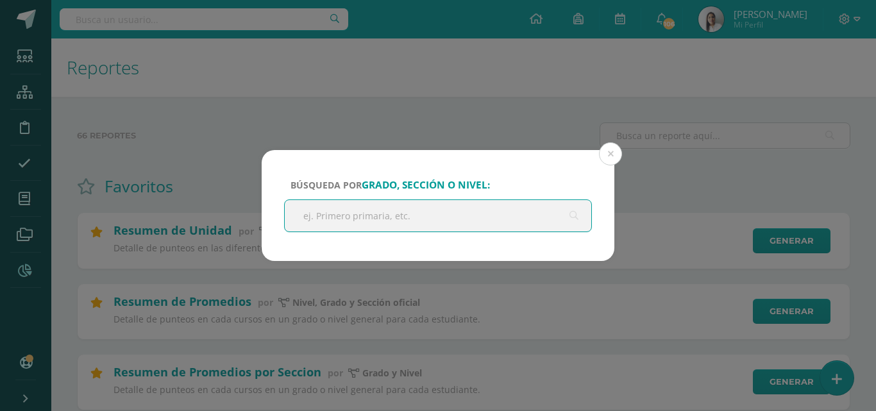
drag, startPoint x: 435, startPoint y: 219, endPoint x: 446, endPoint y: 218, distance: 11.0
click at [438, 219] on input "text" at bounding box center [438, 215] width 306 height 31
type input "kinder"
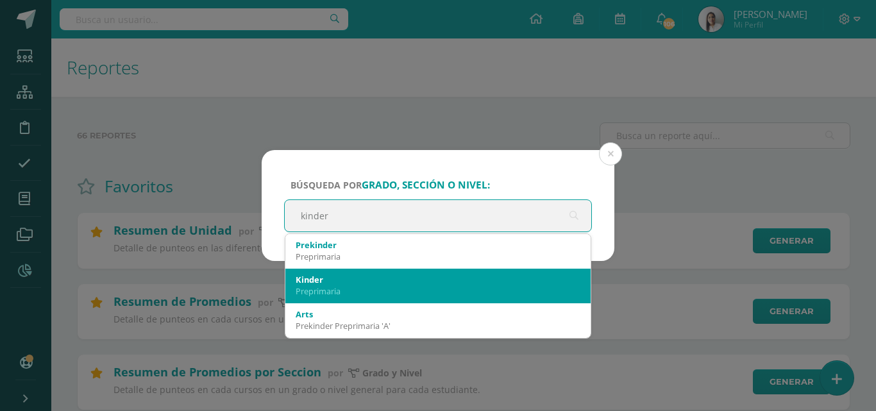
click at [321, 280] on div "Kinder" at bounding box center [438, 280] width 285 height 12
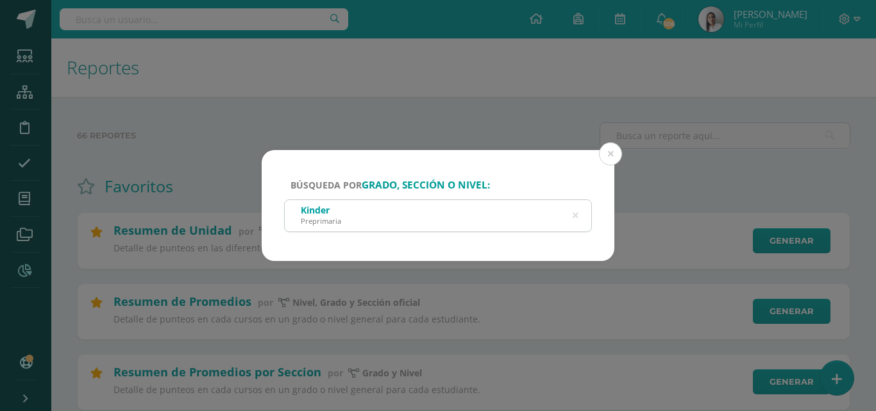
click at [473, 212] on div "Kinder Preprimaria" at bounding box center [438, 214] width 306 height 29
click at [501, 216] on div "Kinder Preprimaria" at bounding box center [438, 214] width 306 height 29
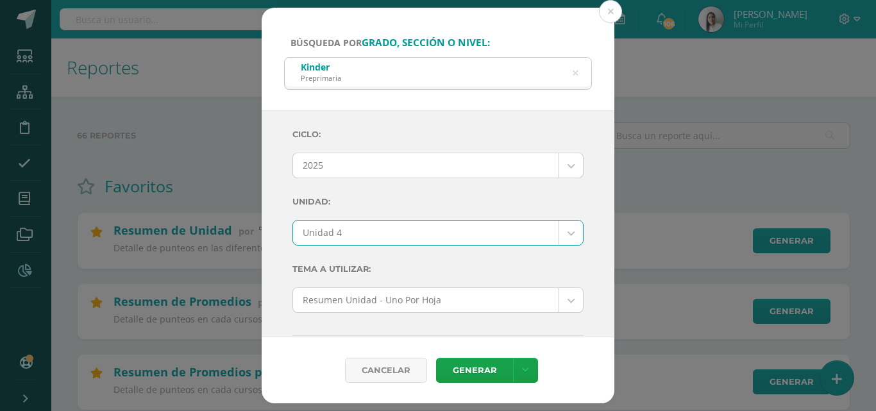
select select "Unidad 4"
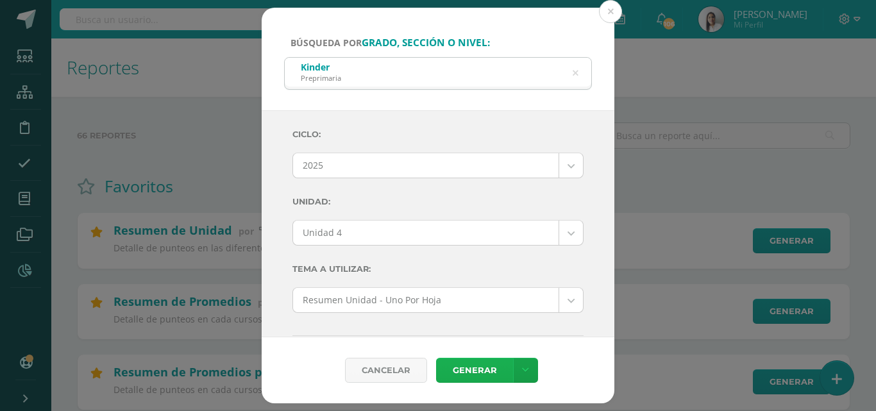
click at [483, 372] on link "Generar" at bounding box center [474, 370] width 77 height 25
